Goal: Entertainment & Leisure: Consume media (video, audio)

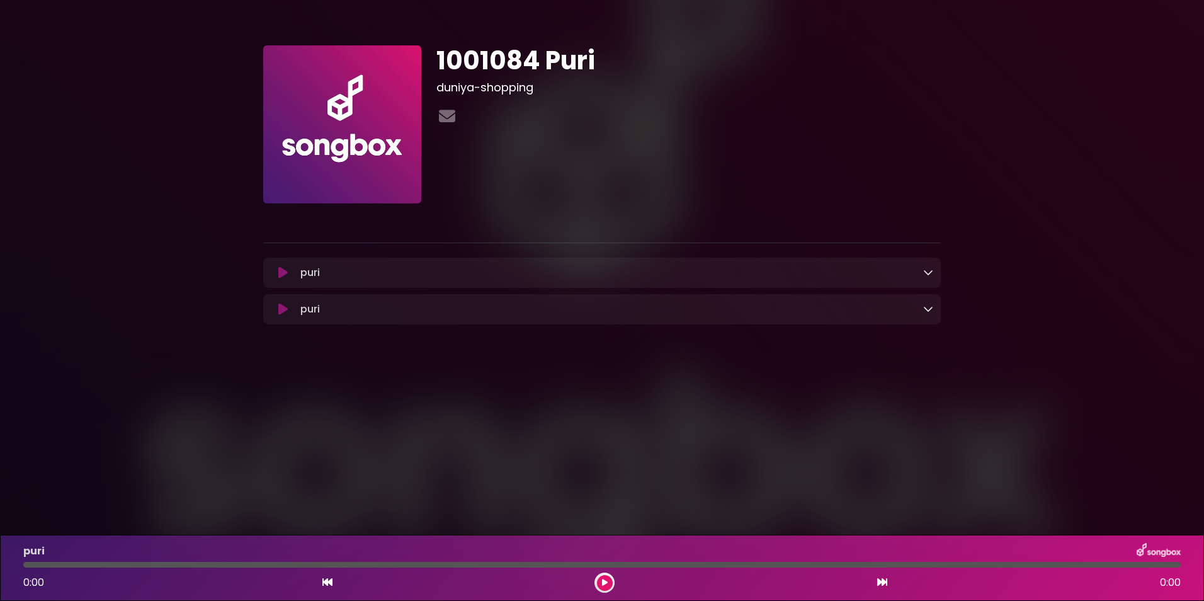
click at [278, 271] on icon at bounding box center [282, 272] width 9 height 13
click at [922, 272] on div "puri Loading Track..." at bounding box center [614, 272] width 638 height 15
click at [926, 271] on icon at bounding box center [928, 272] width 10 height 10
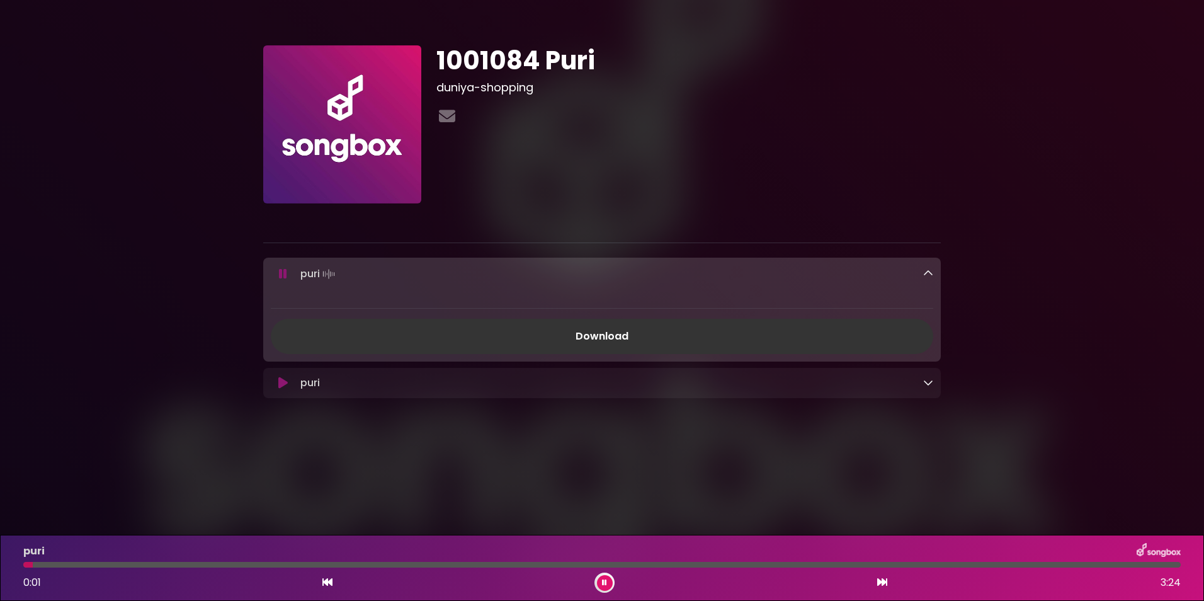
click at [284, 277] on icon at bounding box center [282, 273] width 15 height 14
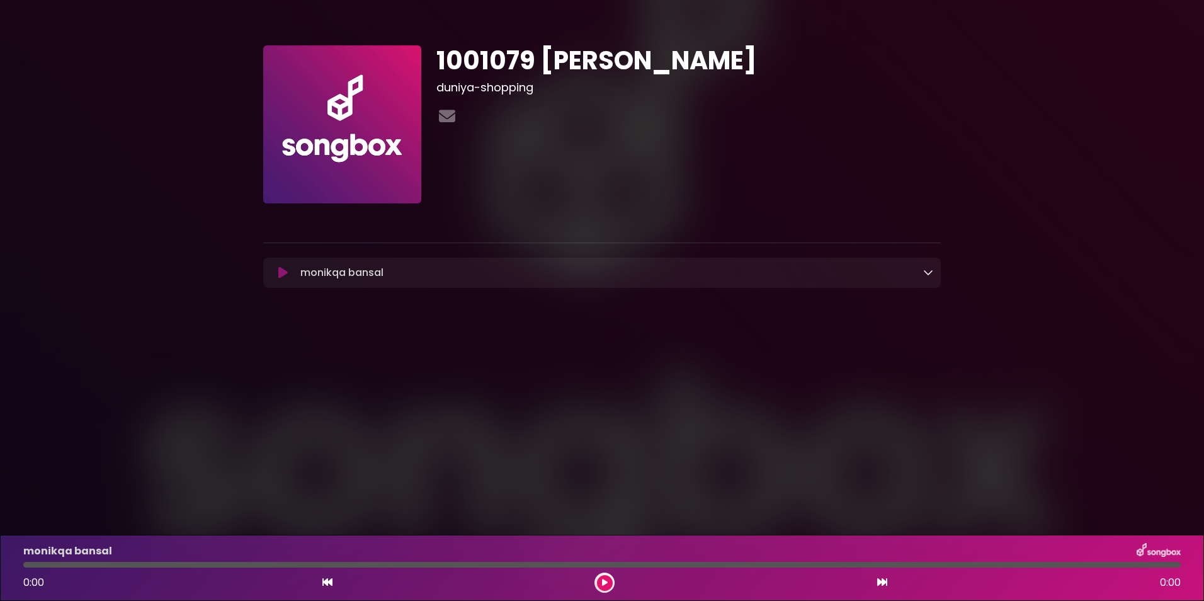
click at [387, 278] on div "monikqa bansal Loading Track..." at bounding box center [614, 272] width 638 height 15
click at [931, 271] on icon at bounding box center [928, 272] width 10 height 10
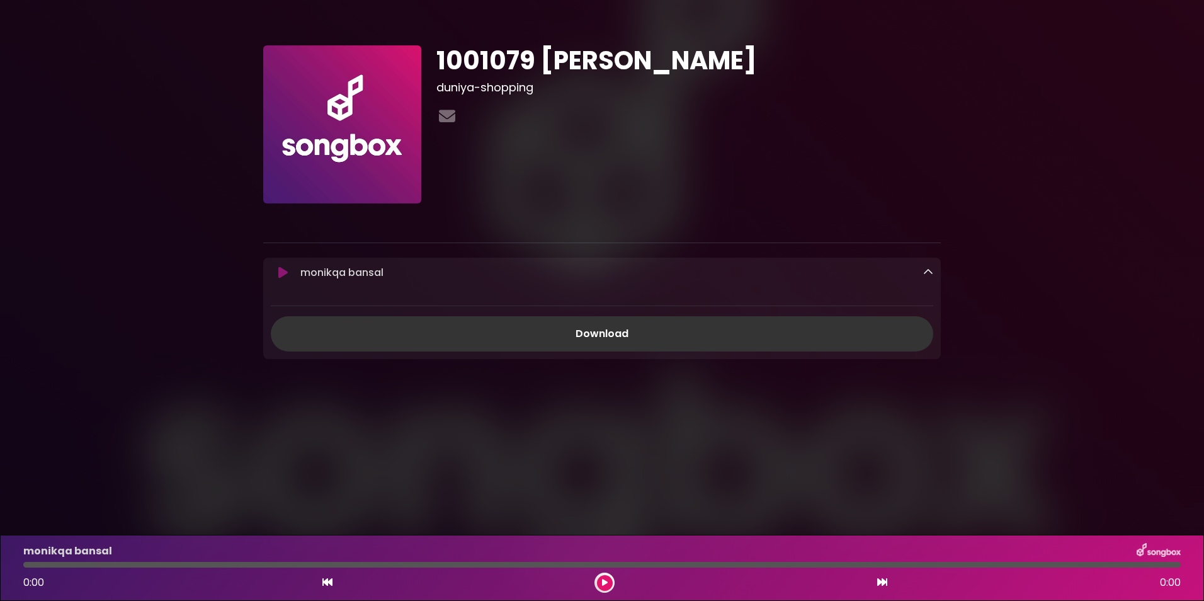
click at [322, 269] on p "monikqa bansal Loading Track..." at bounding box center [341, 272] width 83 height 15
copy div "monikqa bansal Loading Track..."
click at [278, 271] on icon at bounding box center [282, 272] width 9 height 13
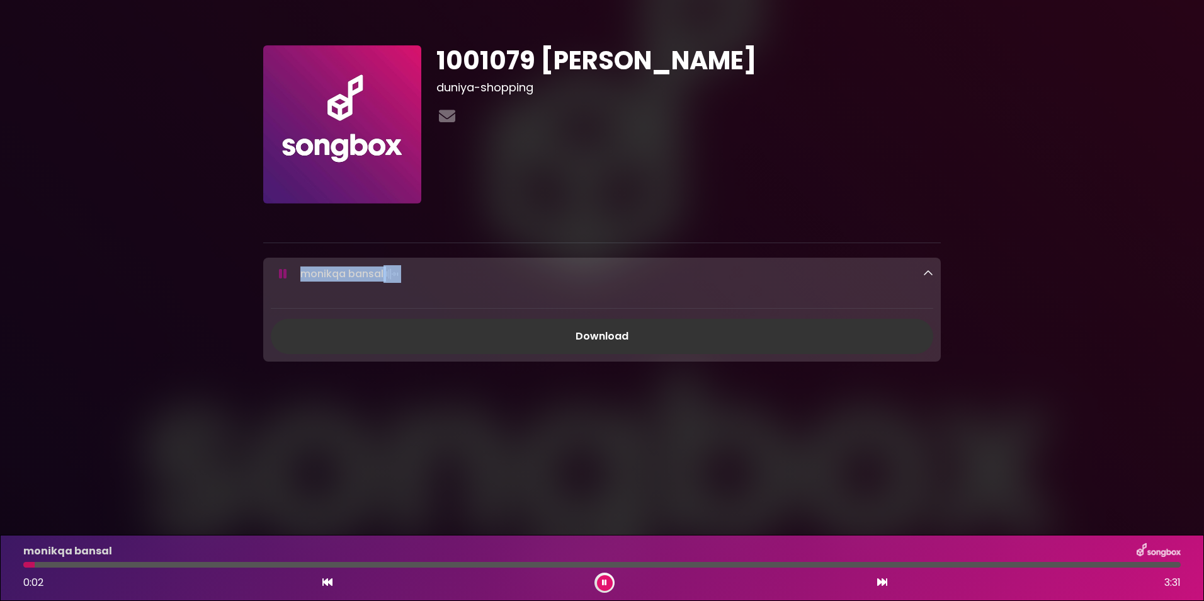
click at [932, 269] on icon at bounding box center [928, 273] width 10 height 10
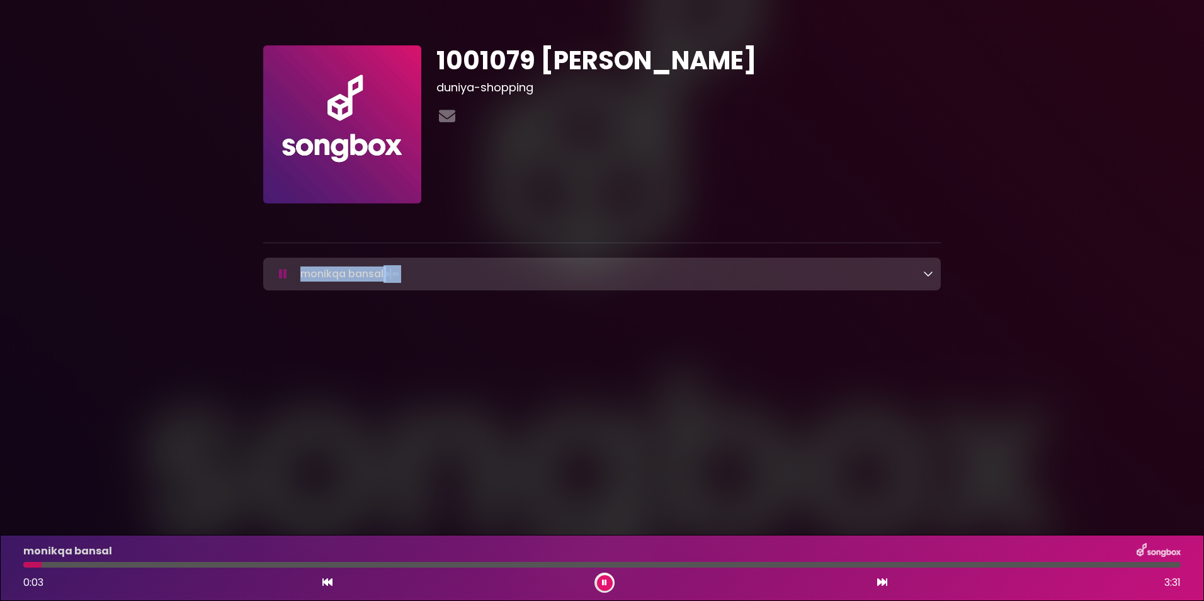
click at [606, 581] on icon at bounding box center [604, 583] width 5 height 8
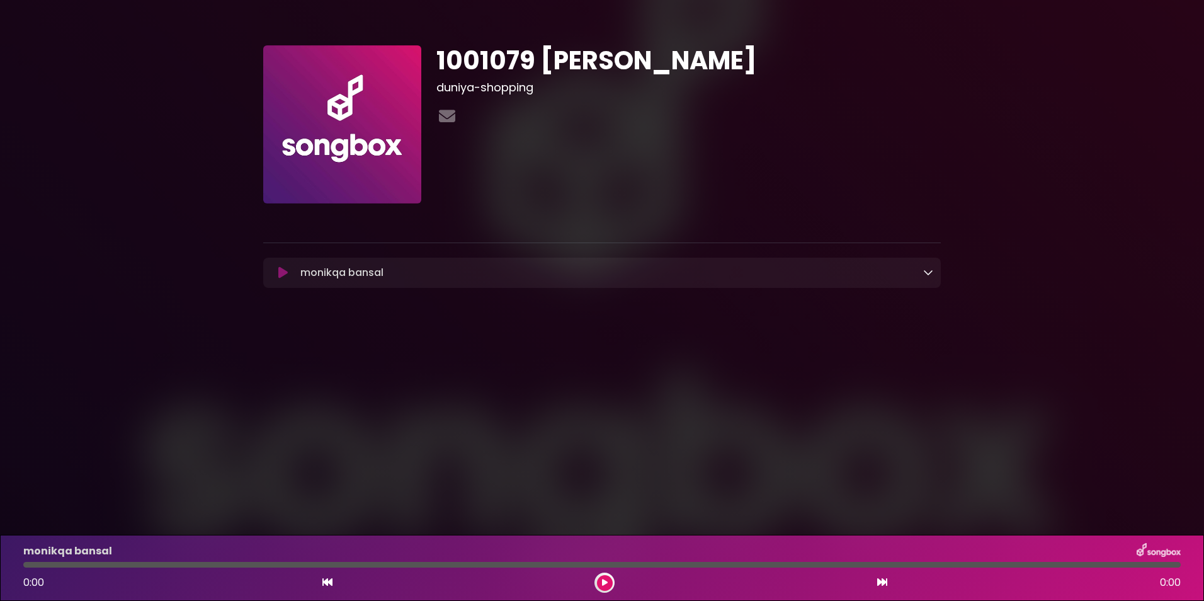
click at [509, 268] on div "monikqa bansal Loading Track..." at bounding box center [614, 272] width 638 height 15
click at [927, 273] on icon at bounding box center [928, 272] width 10 height 10
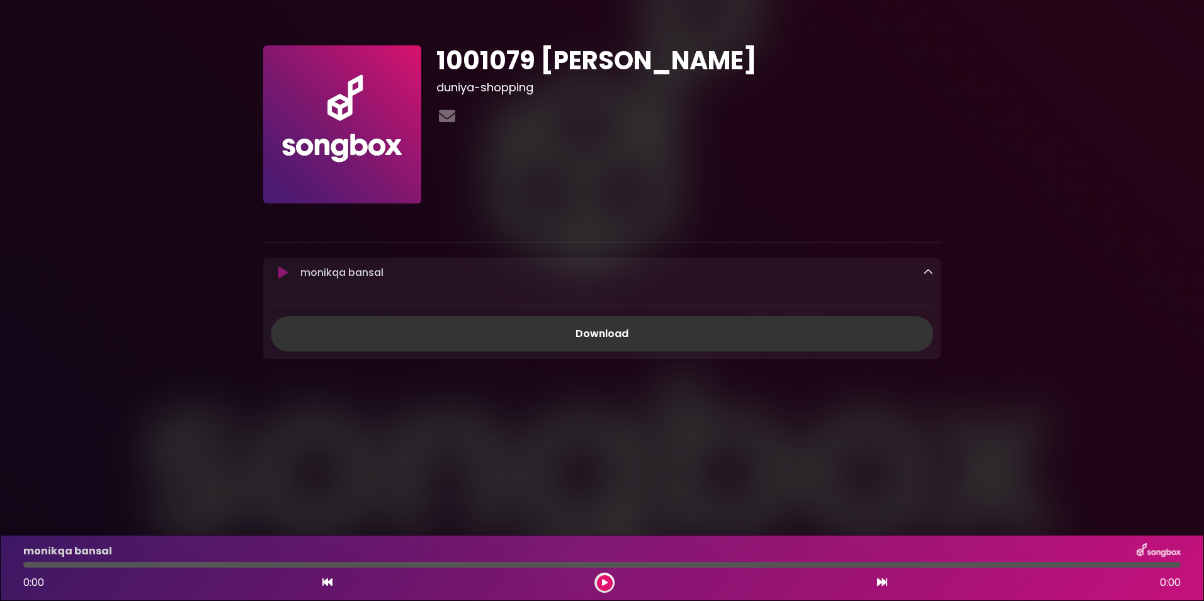
click at [926, 273] on icon at bounding box center [928, 272] width 10 height 10
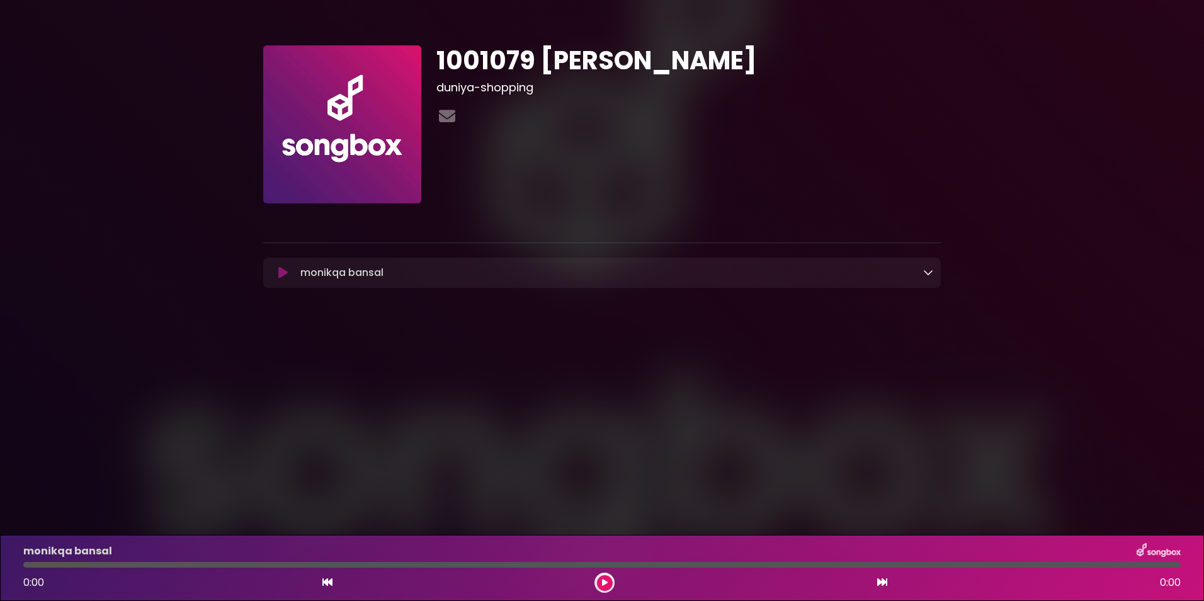
click at [604, 582] on icon at bounding box center [605, 583] width 6 height 8
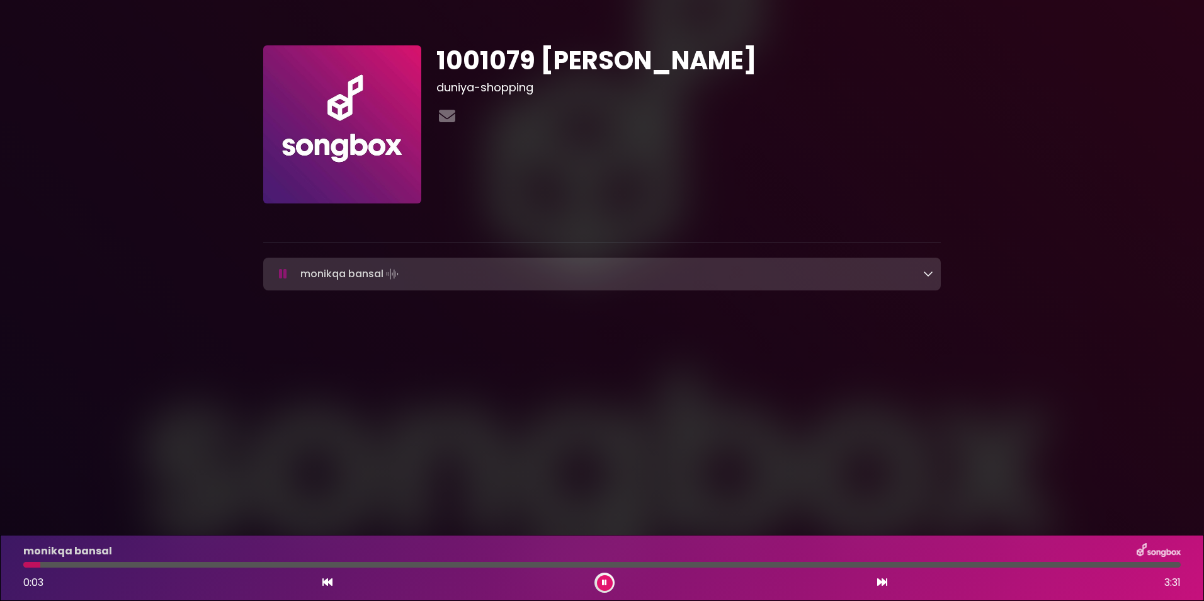
click at [608, 579] on button at bounding box center [605, 583] width 16 height 16
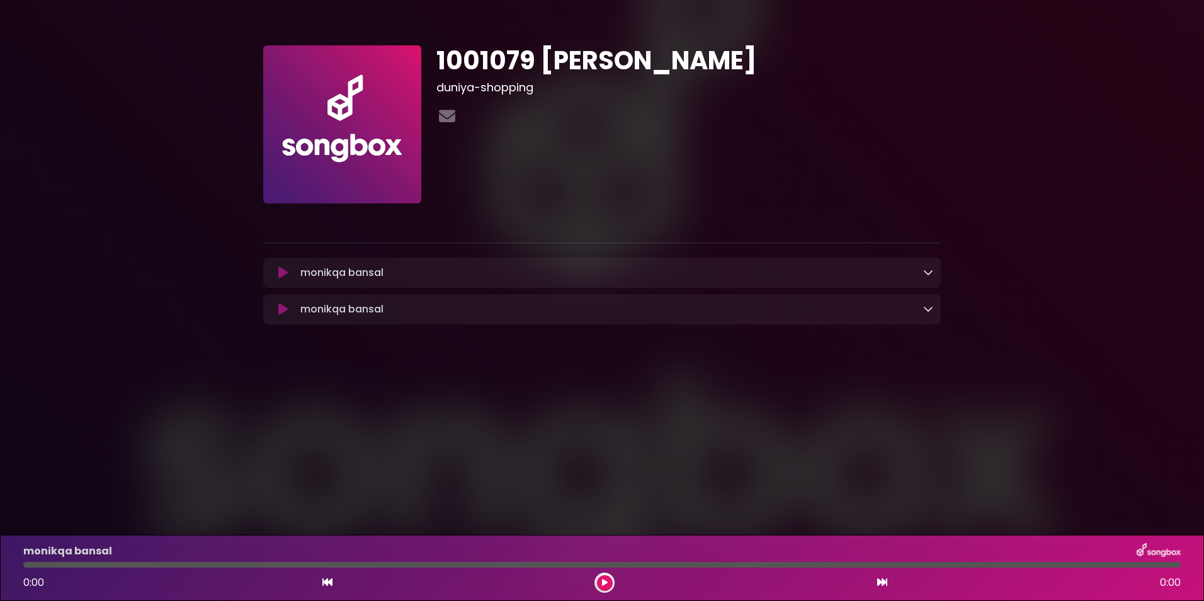
click at [927, 307] on icon at bounding box center [928, 308] width 10 height 10
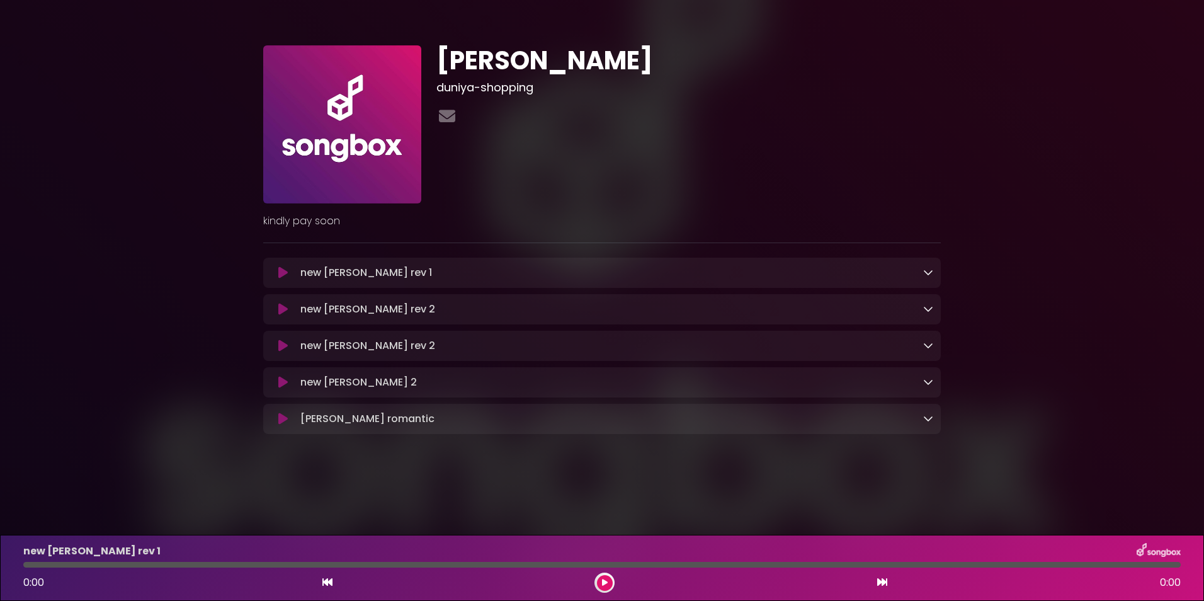
click at [278, 422] on icon at bounding box center [282, 418] width 9 height 13
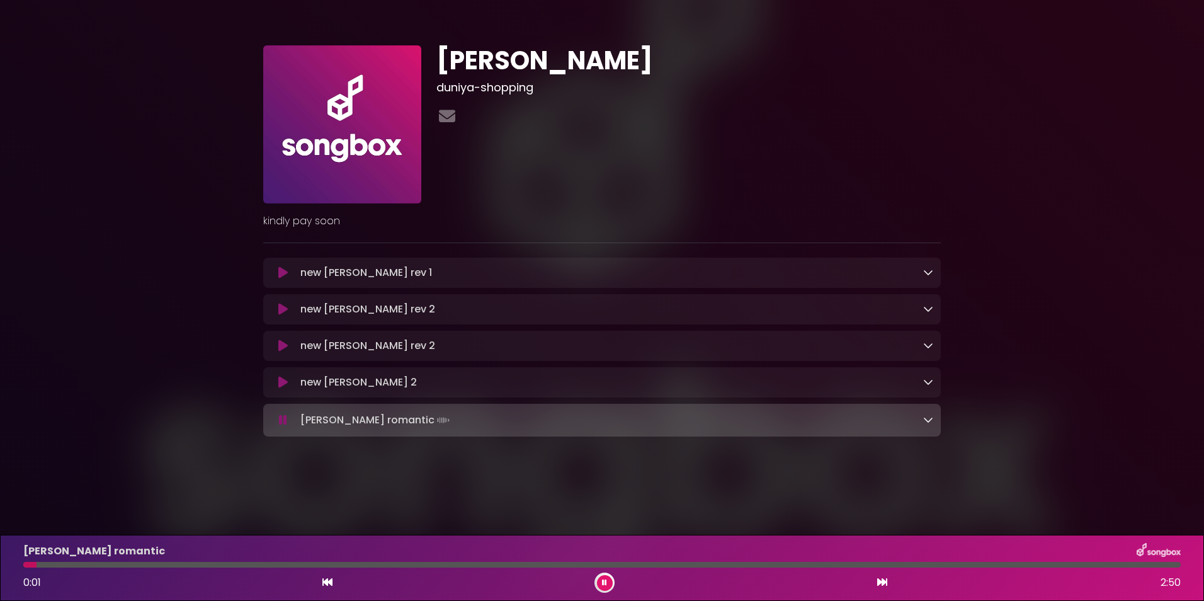
click at [62, 563] on div at bounding box center [601, 565] width 1157 height 6
click at [75, 563] on div at bounding box center [601, 565] width 1157 height 6
click at [112, 565] on div at bounding box center [601, 565] width 1157 height 6
